Goal: Task Accomplishment & Management: Manage account settings

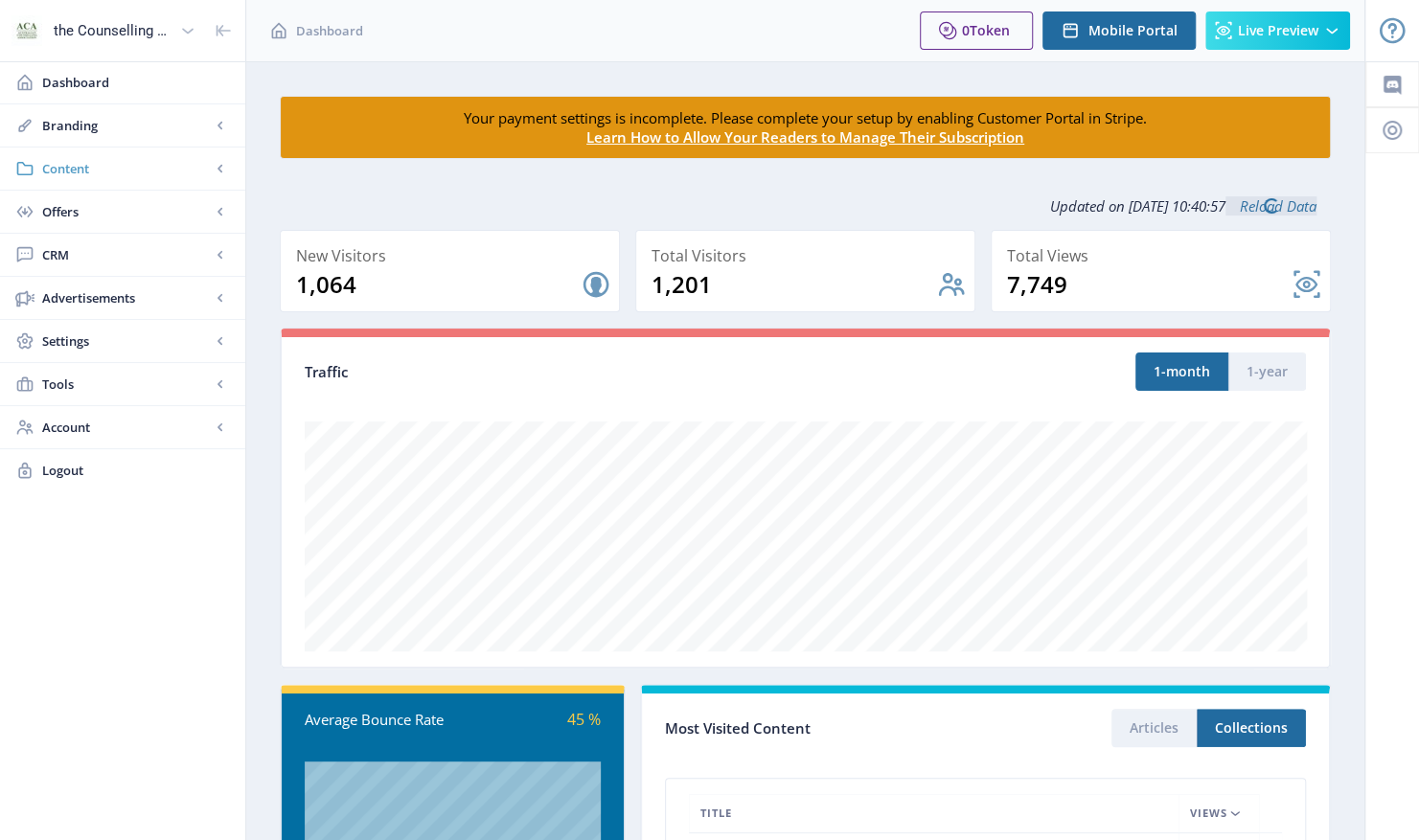
click at [59, 163] on span "Content" at bounding box center [126, 168] width 169 height 19
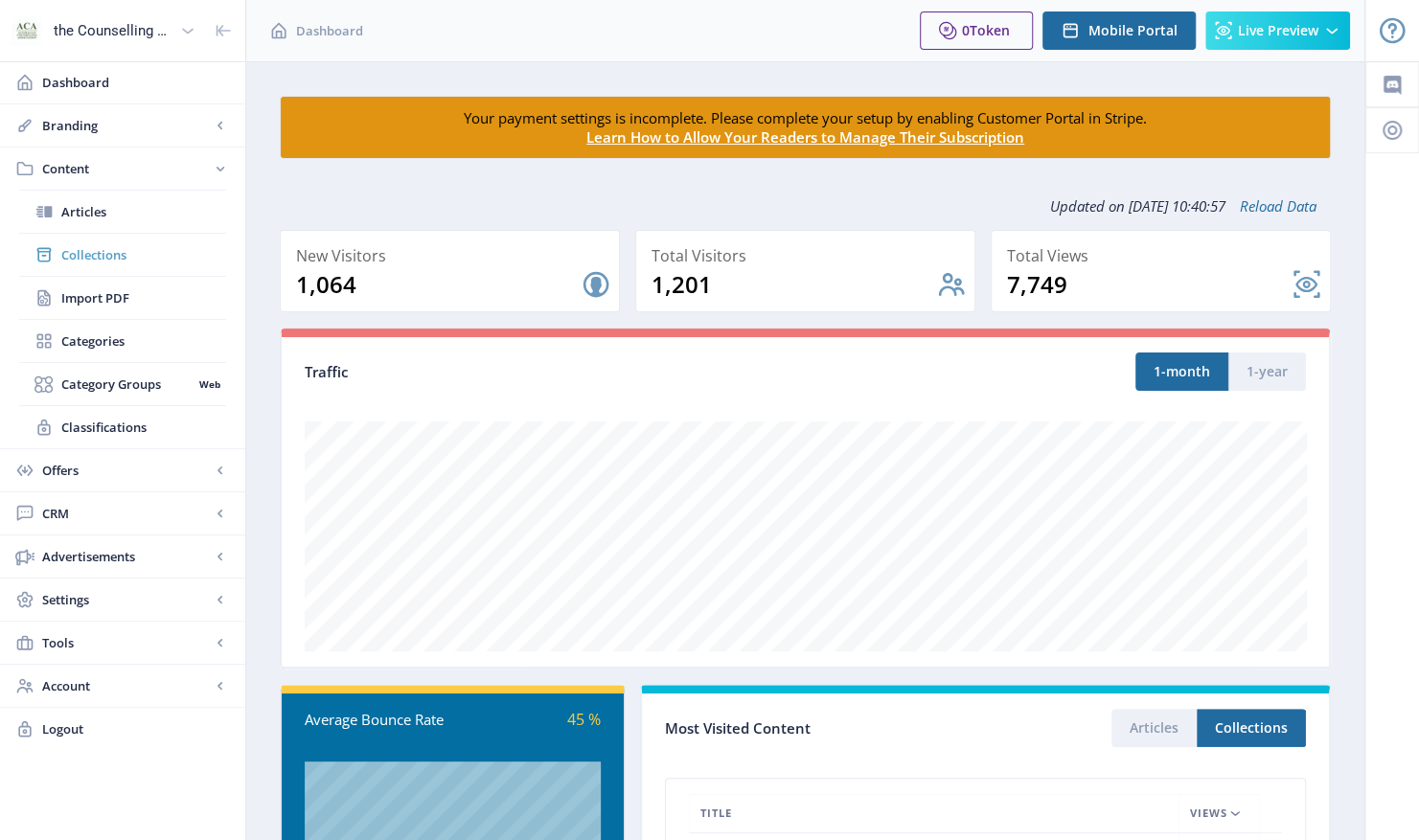
click at [90, 249] on span "Collections" at bounding box center [143, 255] width 165 height 19
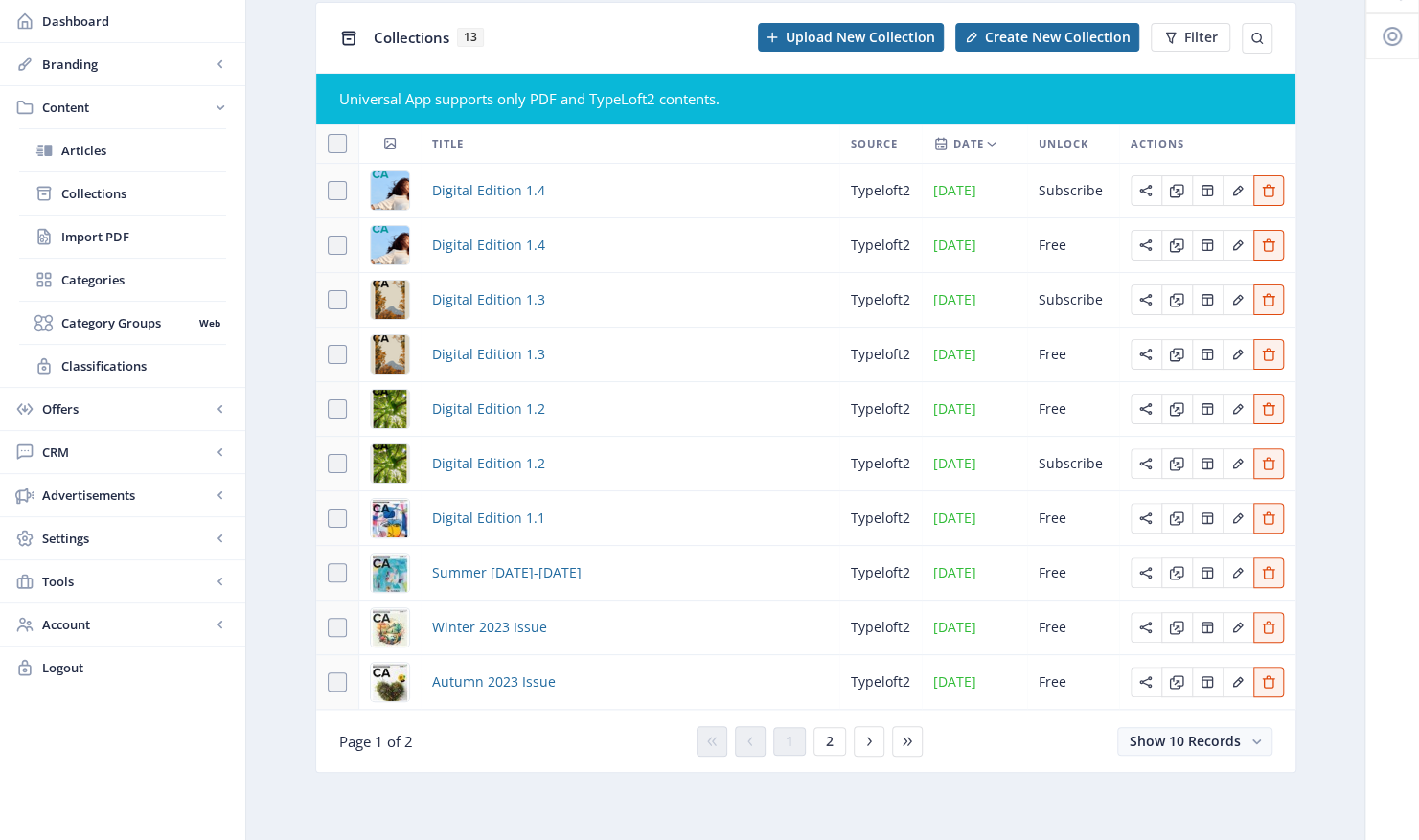
scroll to position [104, 0]
click at [830, 749] on span "2" at bounding box center [830, 741] width 8 height 15
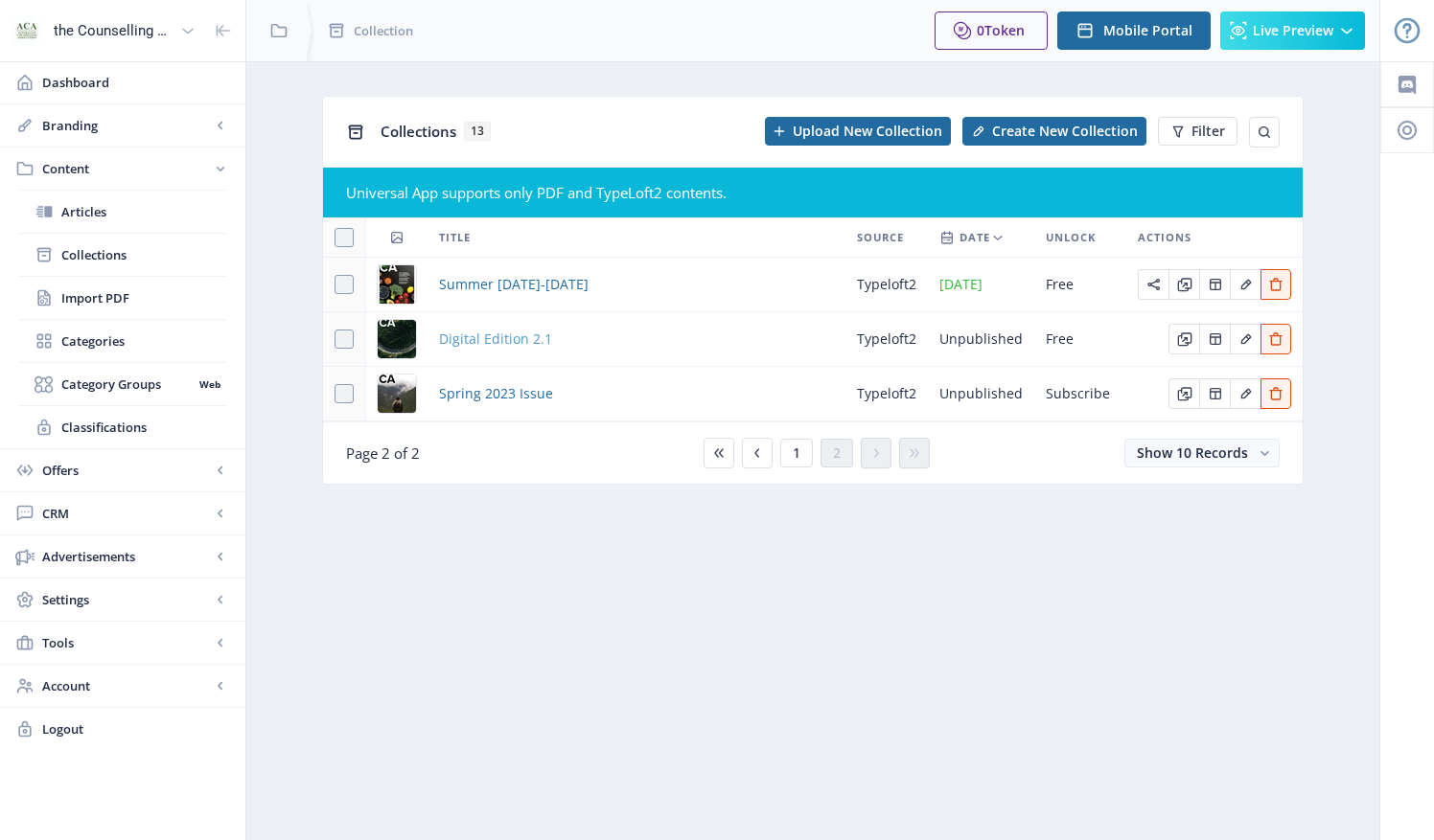
click at [462, 337] on span "Digital Edition 2.1" at bounding box center [495, 339] width 113 height 23
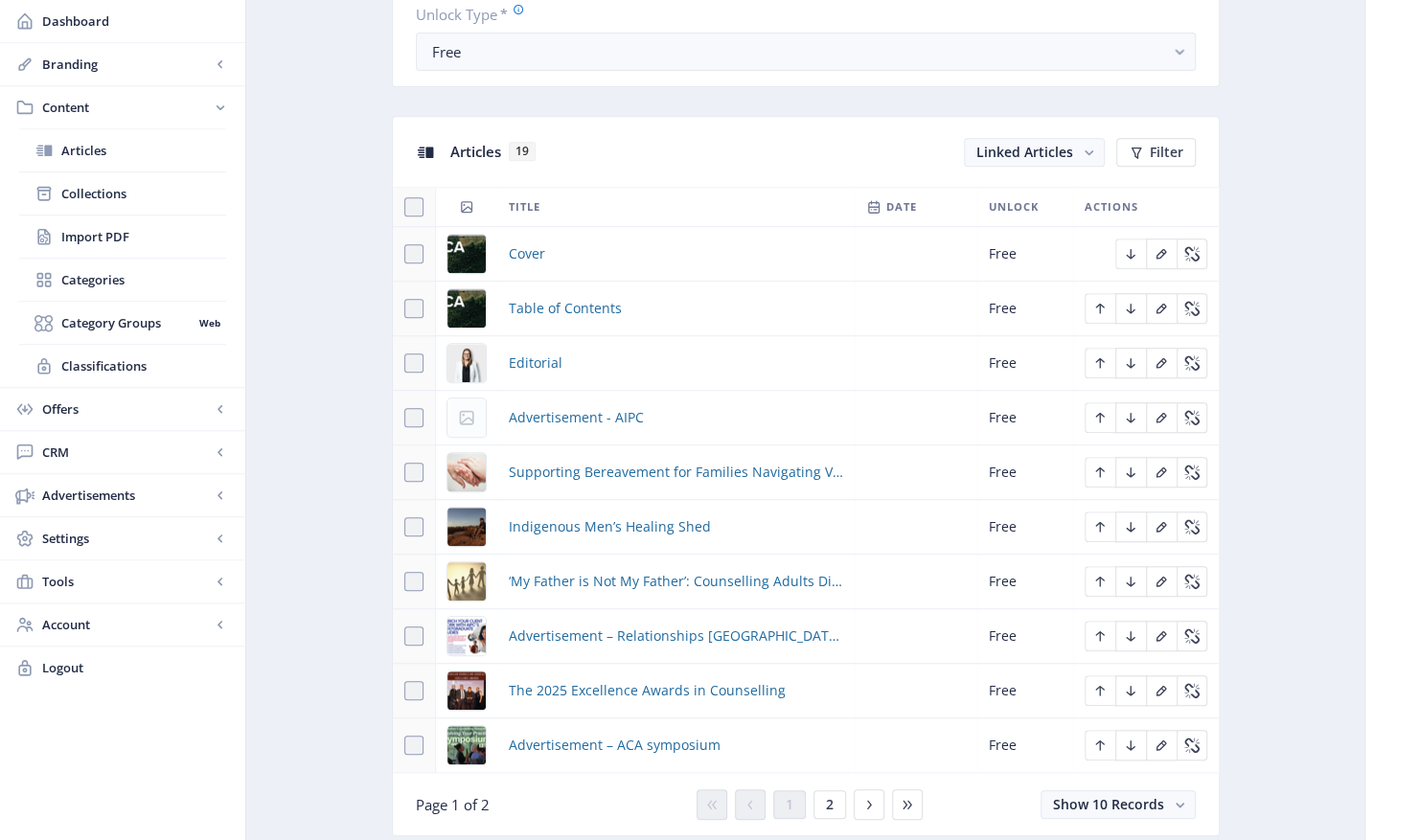
scroll to position [862, 0]
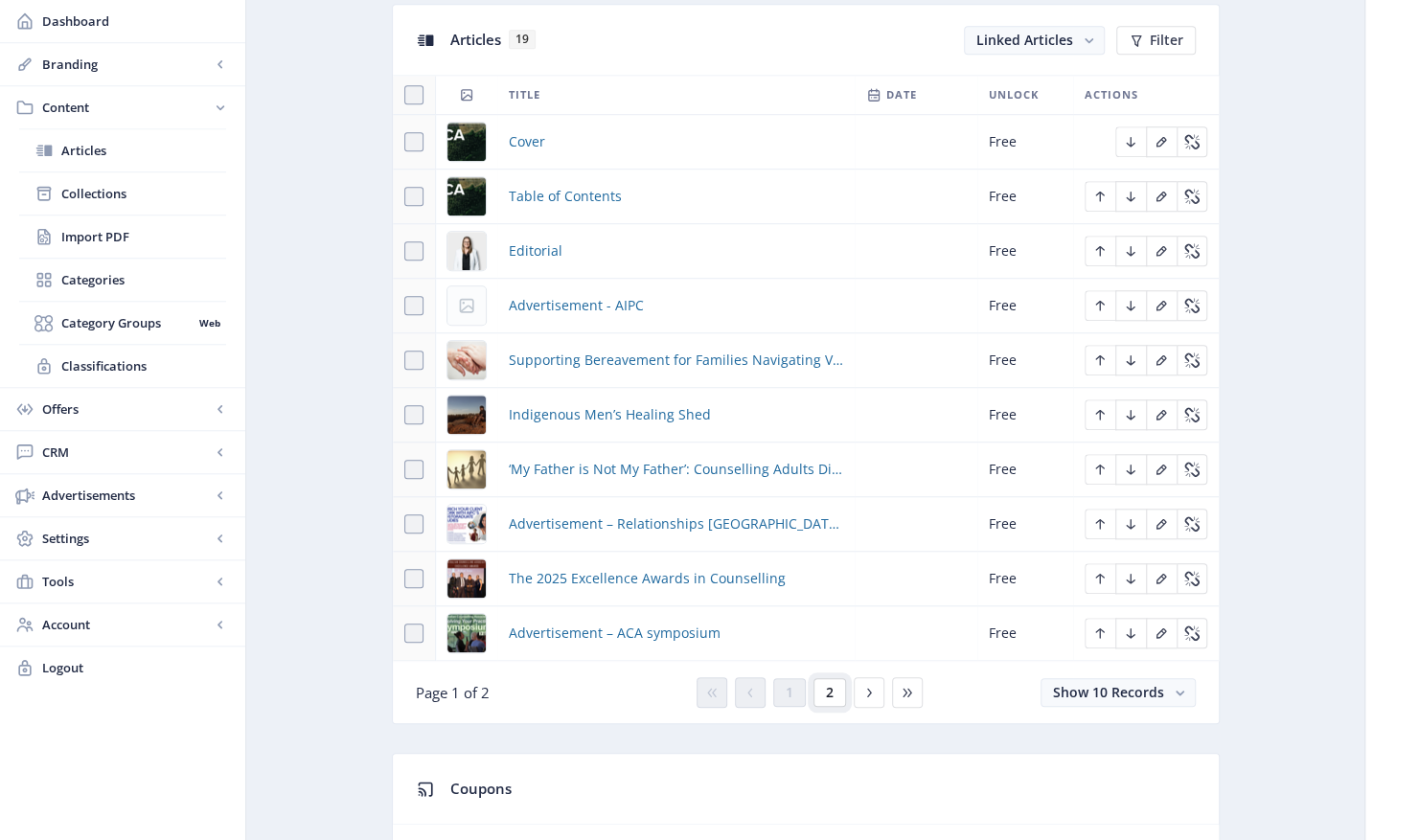
click at [830, 693] on button "2" at bounding box center [829, 692] width 33 height 29
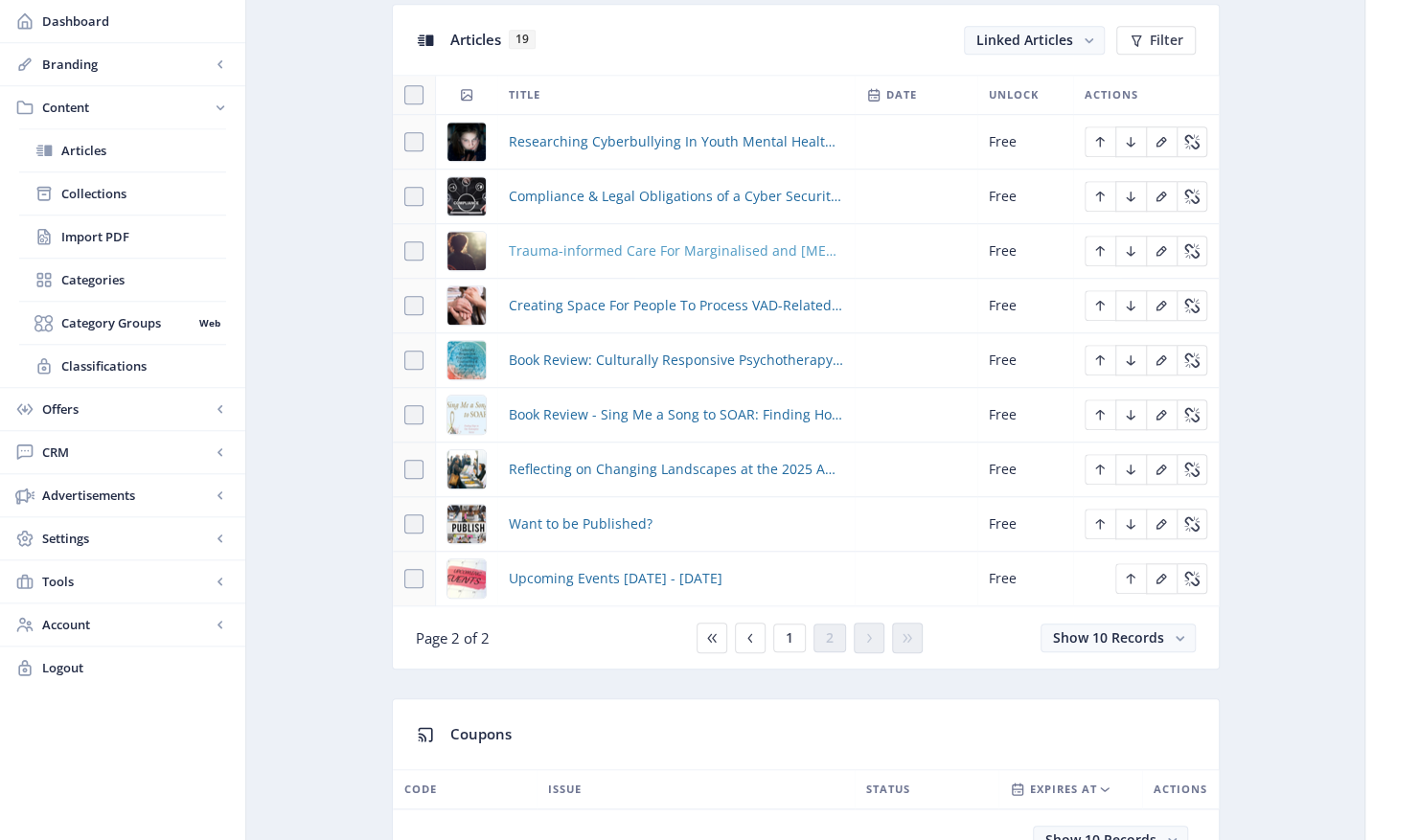
click at [618, 249] on span "Trauma-informed Care For Marginalised and [MEDICAL_DATA] Communities" at bounding box center [676, 251] width 335 height 23
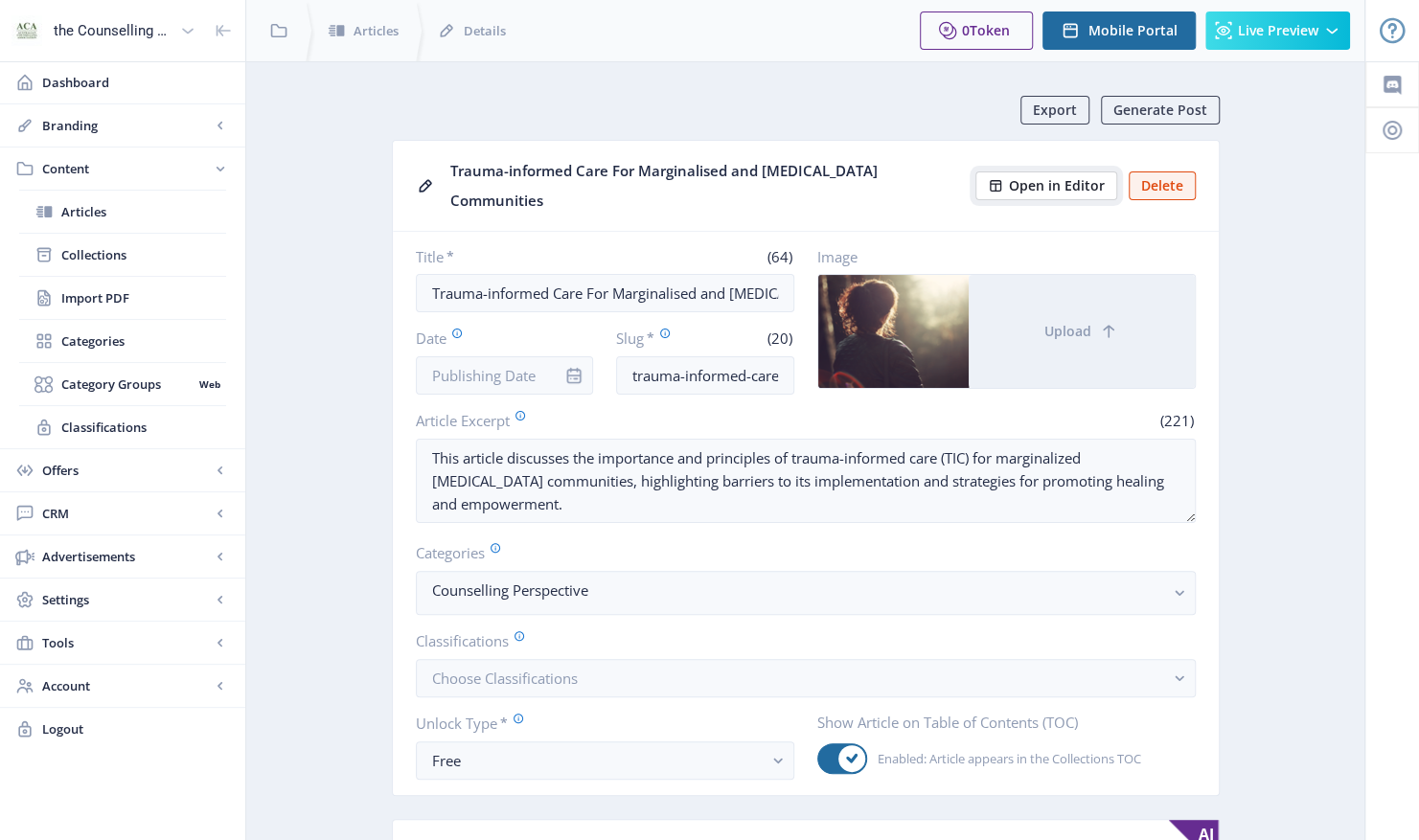
click at [1040, 178] on span "Open in Editor" at bounding box center [1057, 185] width 96 height 15
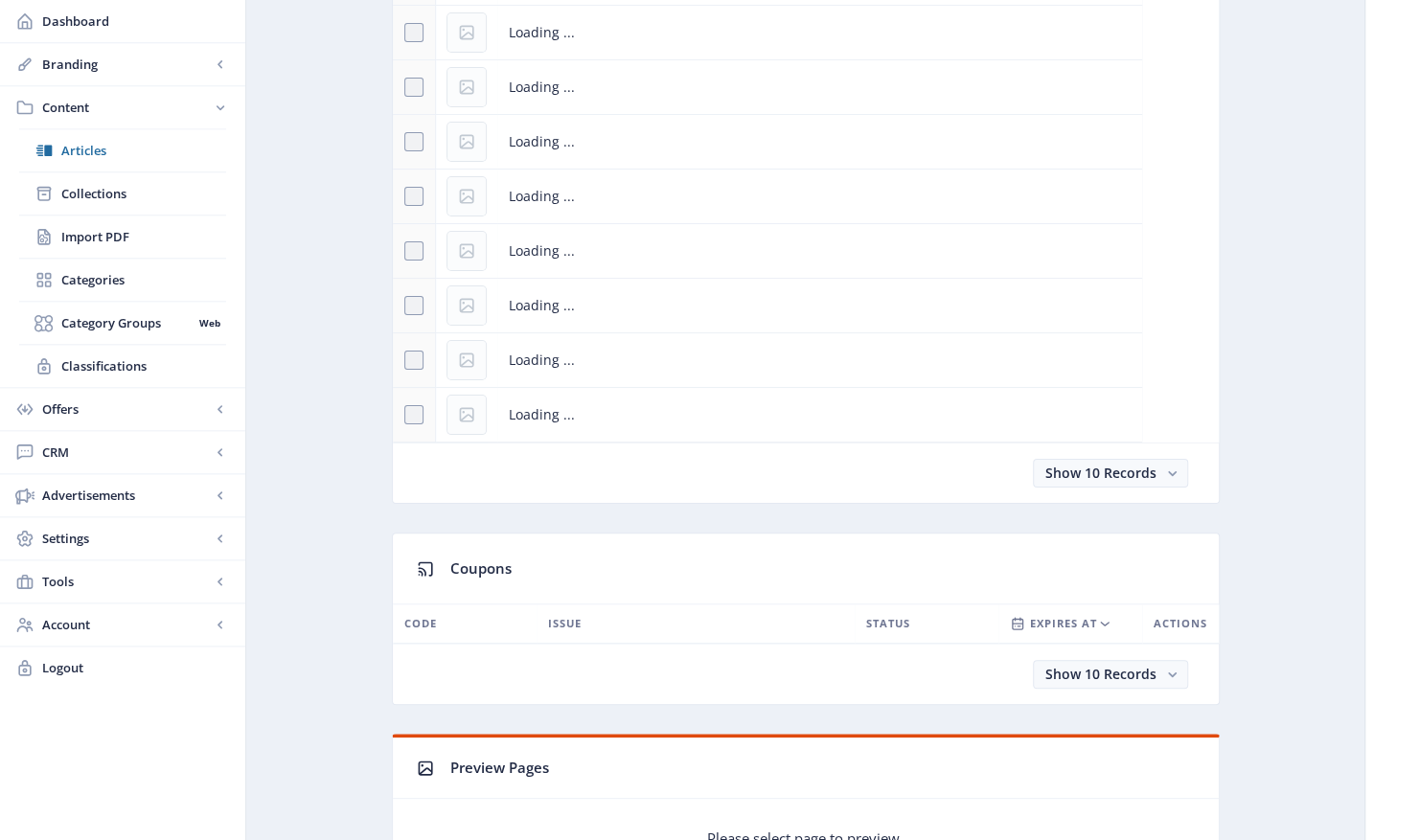
scroll to position [1246, 0]
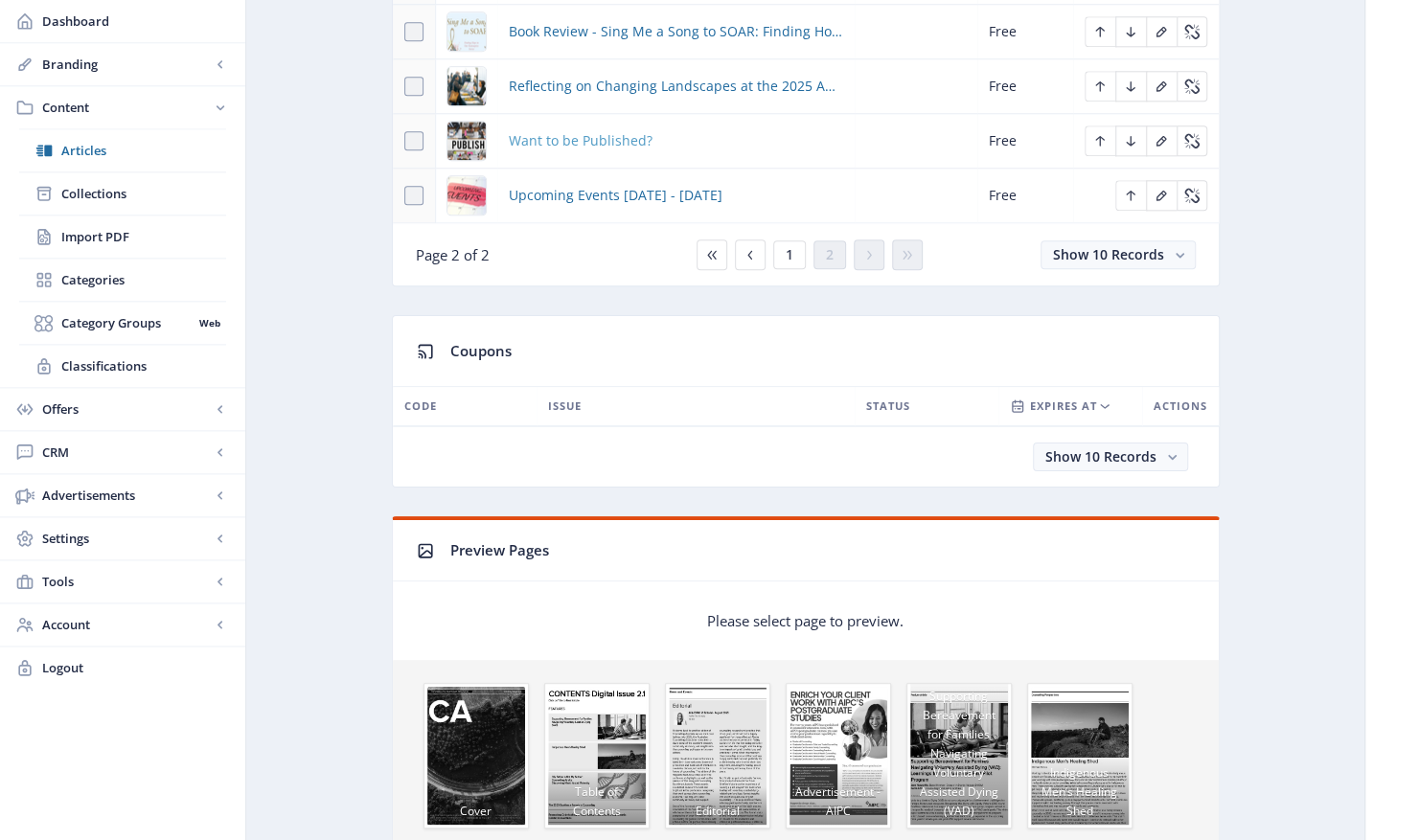
click at [573, 129] on span "Want to be Published?" at bounding box center [581, 140] width 144 height 23
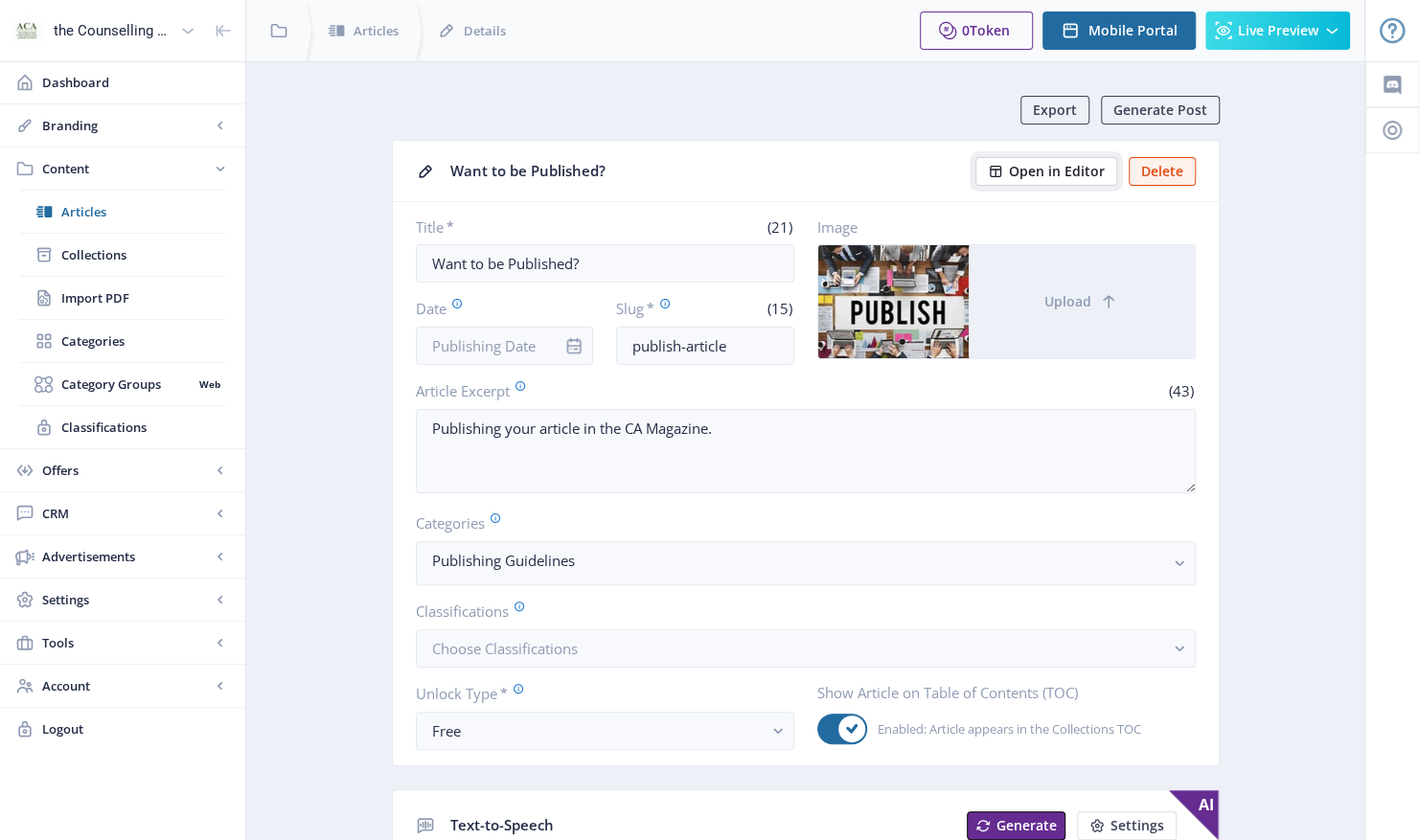
click at [1023, 174] on span "Open in Editor" at bounding box center [1057, 171] width 96 height 15
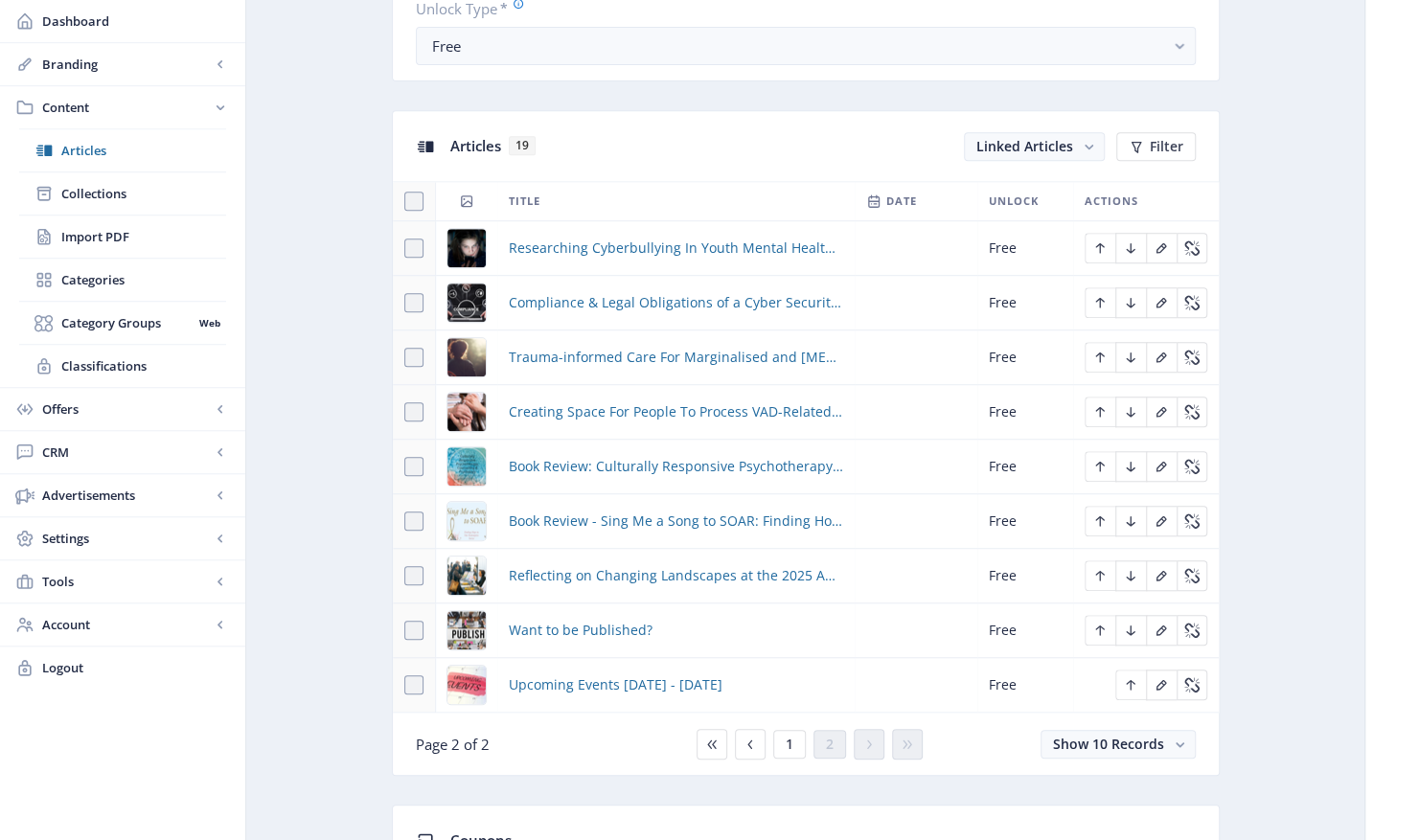
scroll to position [862, 0]
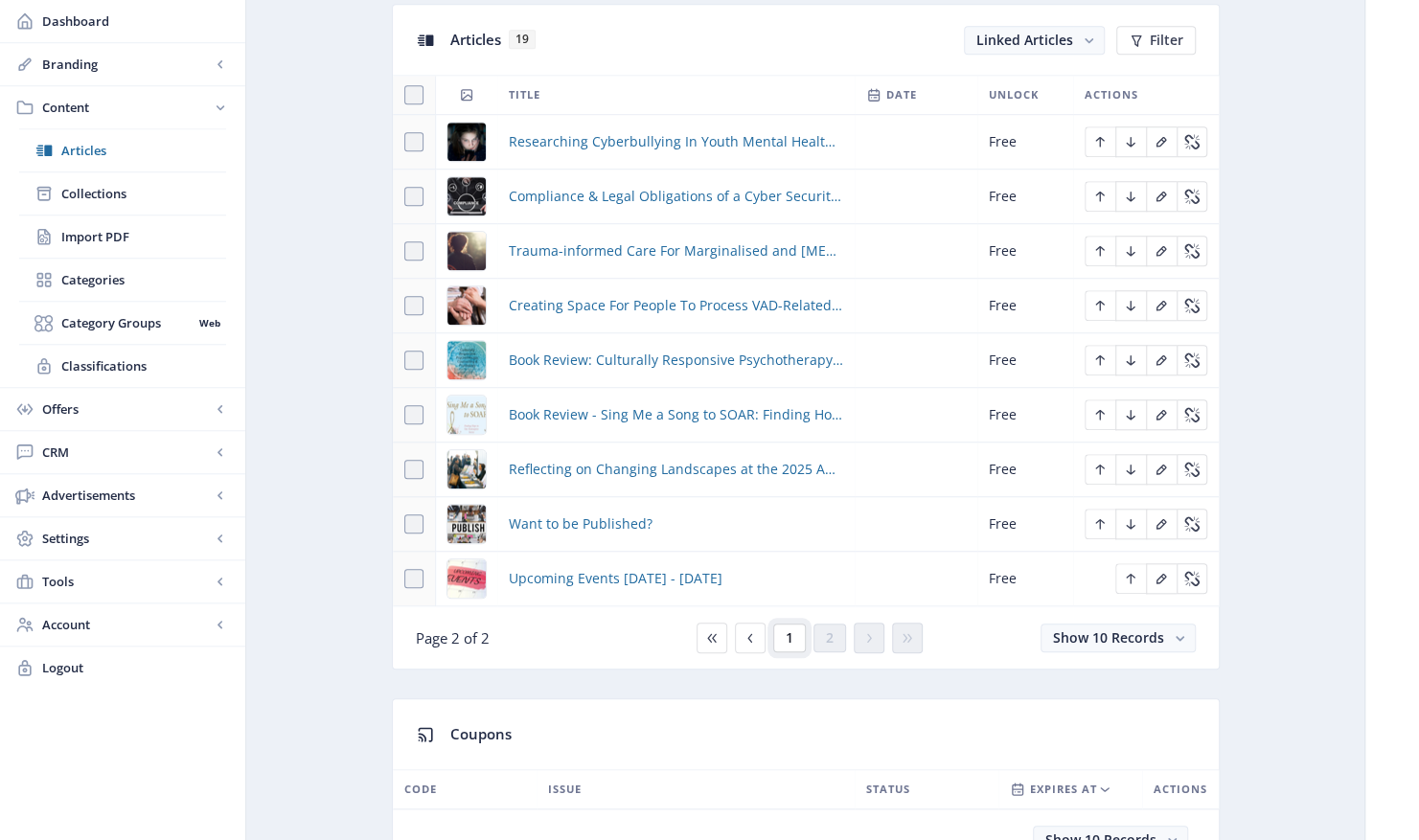
click at [789, 631] on span "1" at bounding box center [789, 637] width 8 height 15
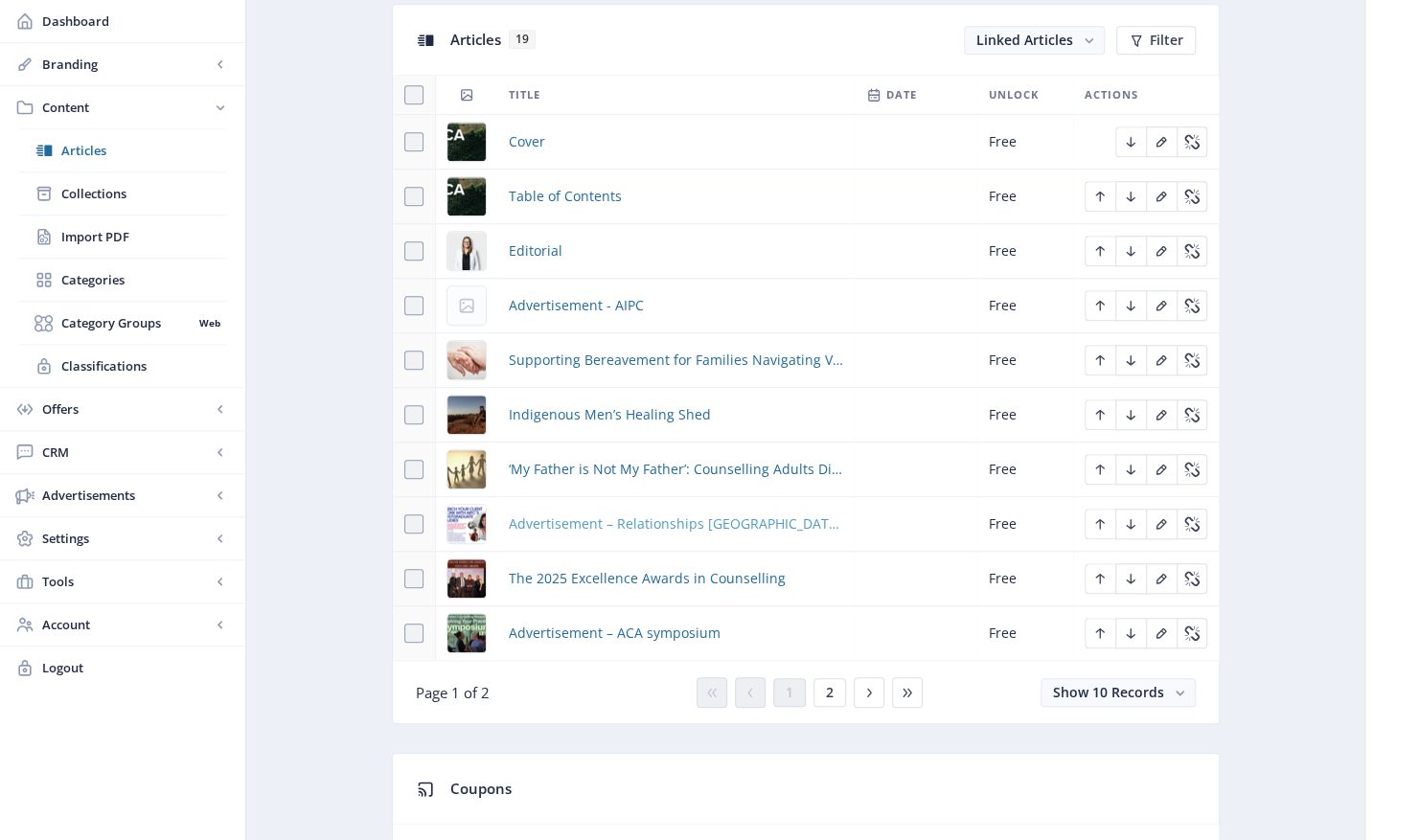
click at [634, 515] on span "Advertisement – Relationships [GEOGRAPHIC_DATA] [PERSON_NAME]" at bounding box center [676, 523] width 335 height 23
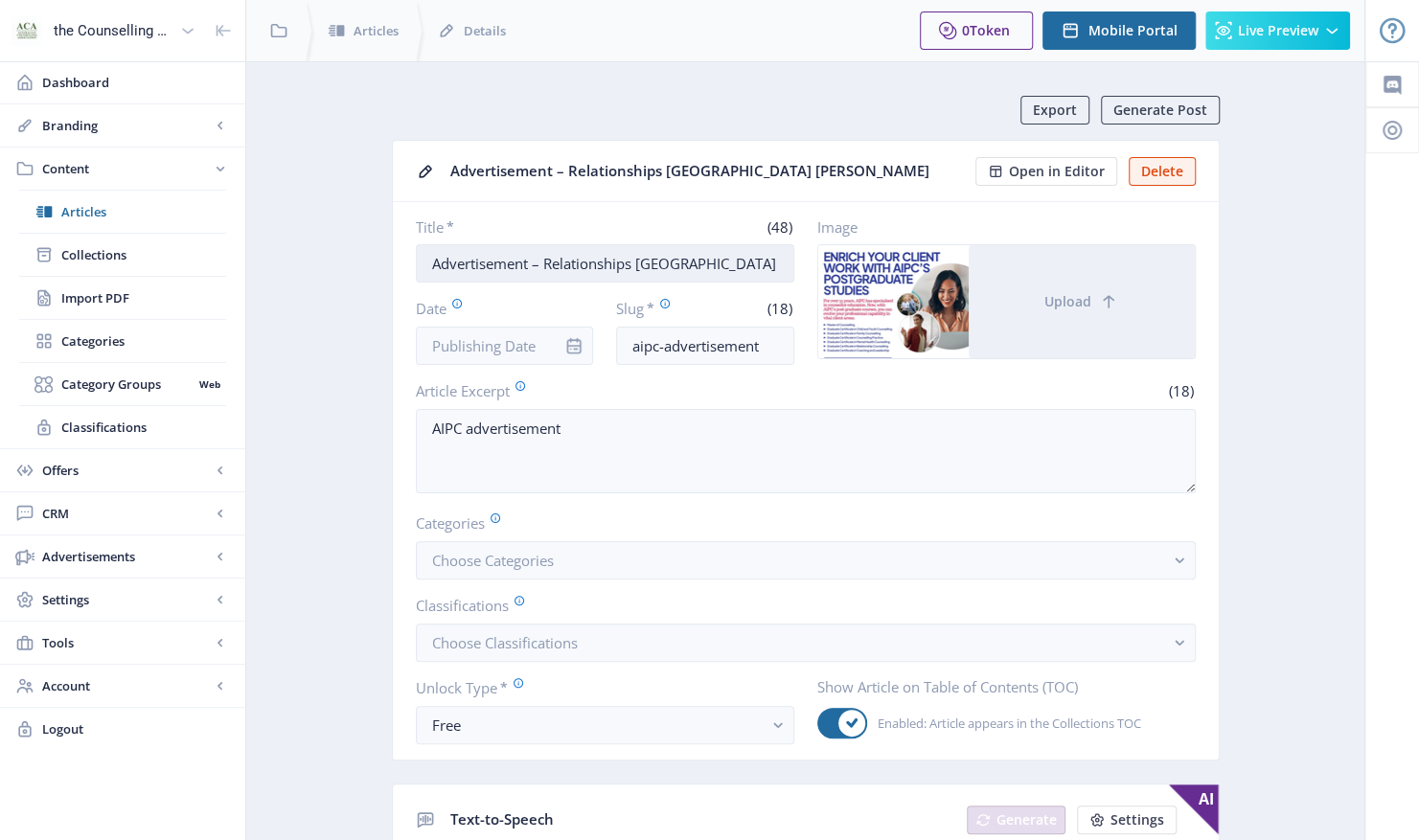
drag, startPoint x: 759, startPoint y: 262, endPoint x: 545, endPoint y: 268, distance: 214.1
click at [545, 268] on input "Advertisement – Relationships [GEOGRAPHIC_DATA] [PERSON_NAME]" at bounding box center [605, 264] width 379 height 38
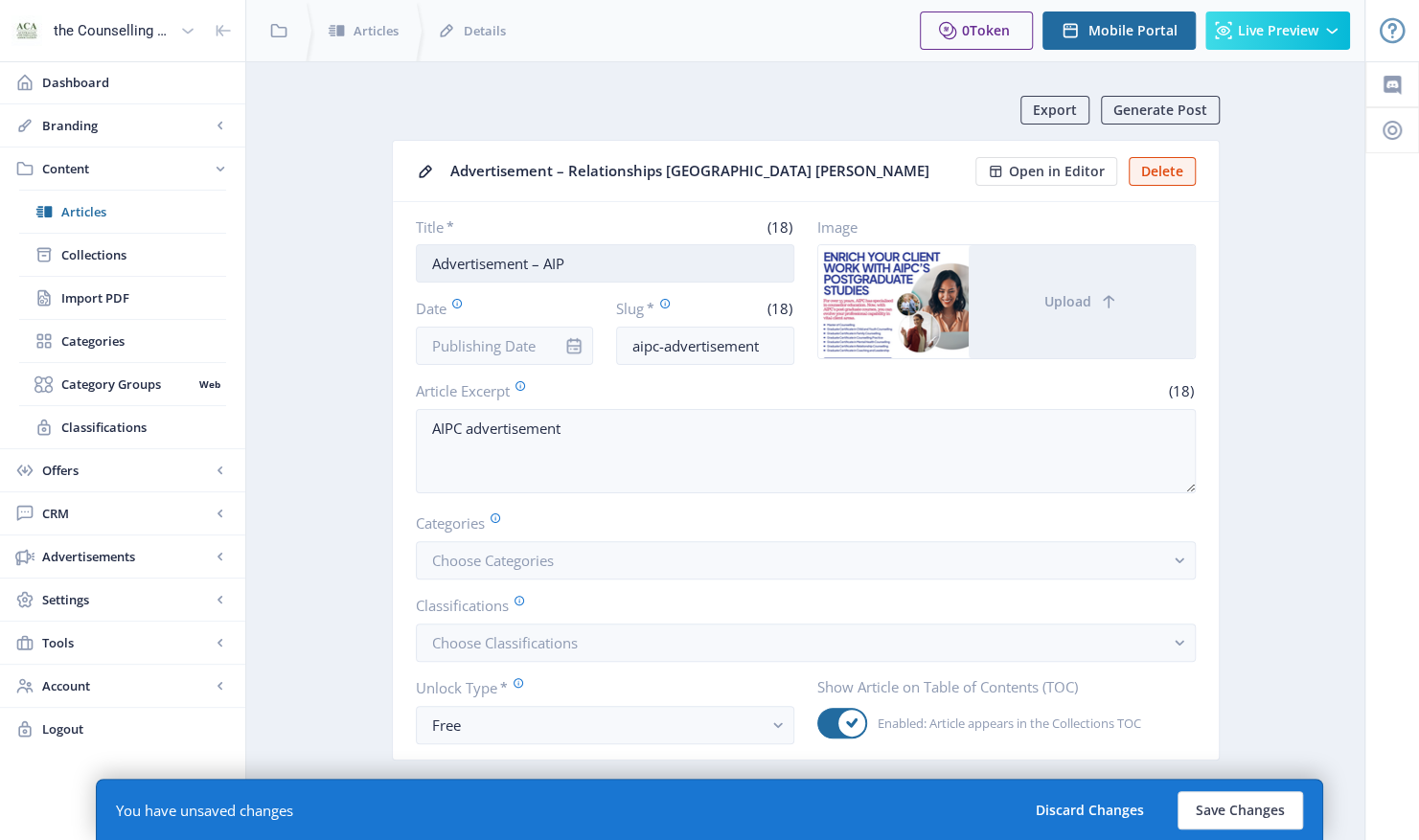
click at [646, 263] on input "Advertisement – AIP" at bounding box center [605, 264] width 379 height 38
type input "Advertisement – AIPC"
click at [1223, 810] on button "Save Changes" at bounding box center [1241, 810] width 126 height 38
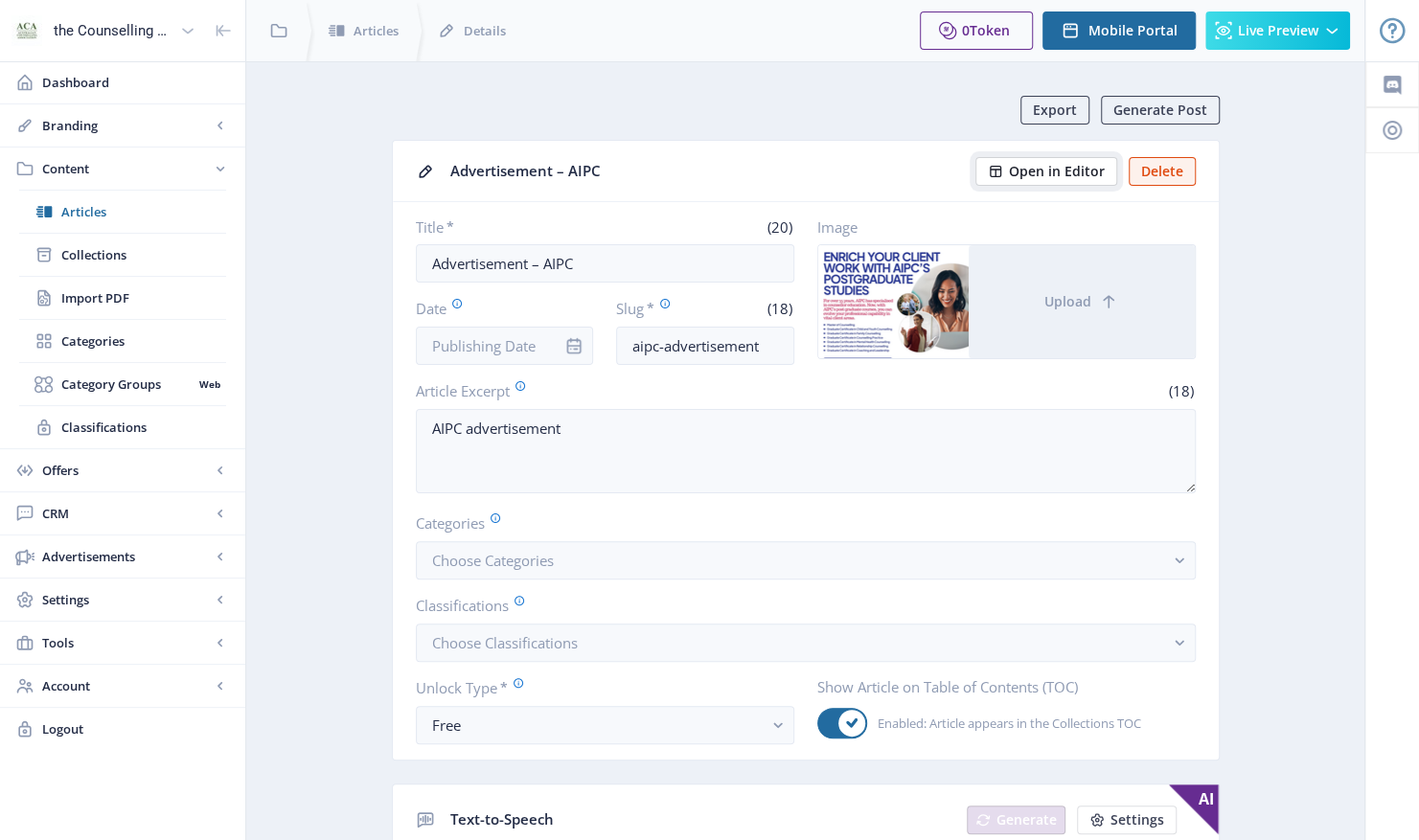
click at [1060, 165] on span "Open in Editor" at bounding box center [1057, 171] width 96 height 15
click at [1060, 175] on span "Open in Editor" at bounding box center [1057, 171] width 96 height 15
